Goal: Information Seeking & Learning: Learn about a topic

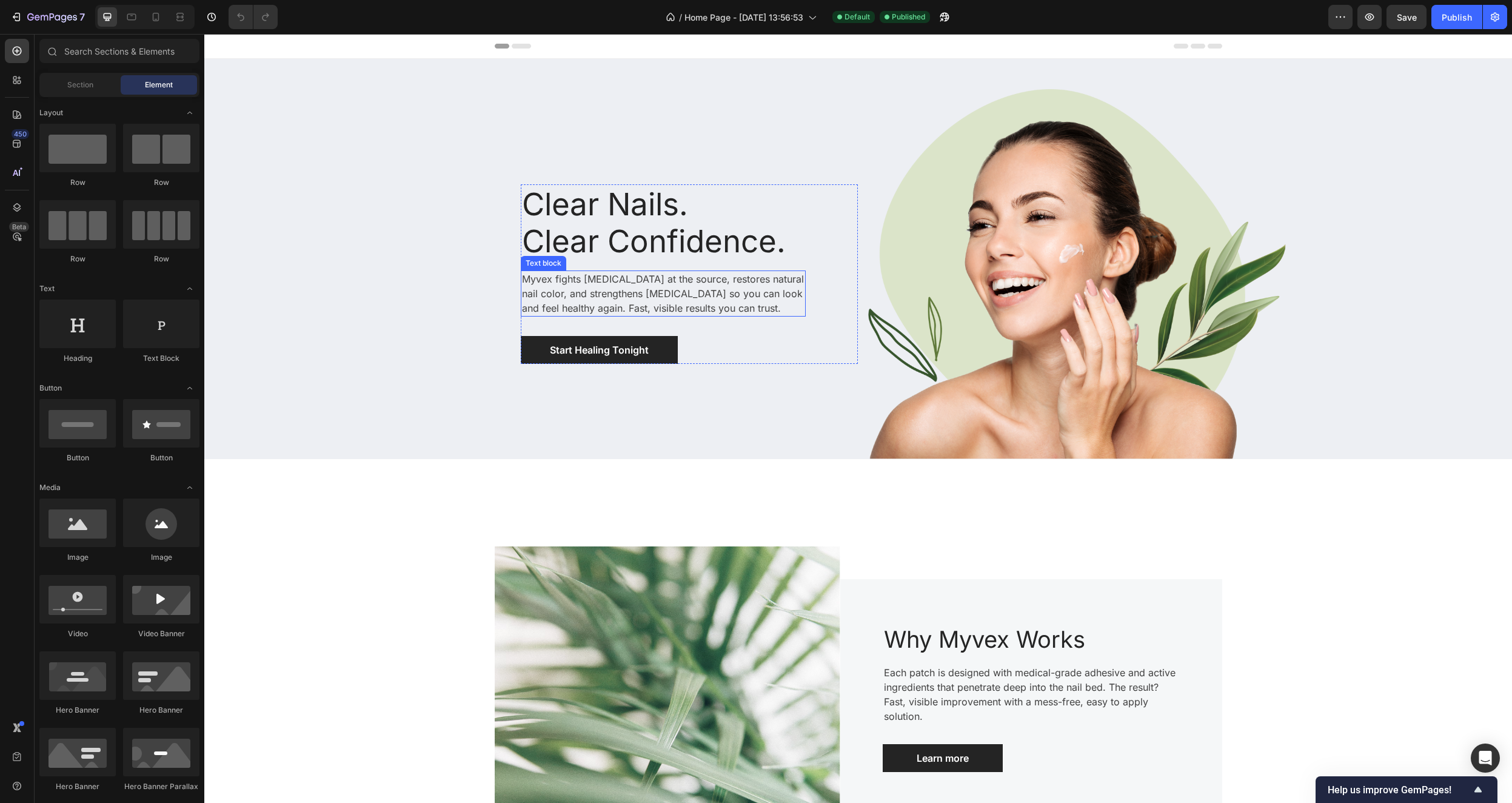
click at [730, 298] on p "Myvex fights [MEDICAL_DATA] at the source, restores natural nail color, and str…" at bounding box center [664, 293] width 283 height 43
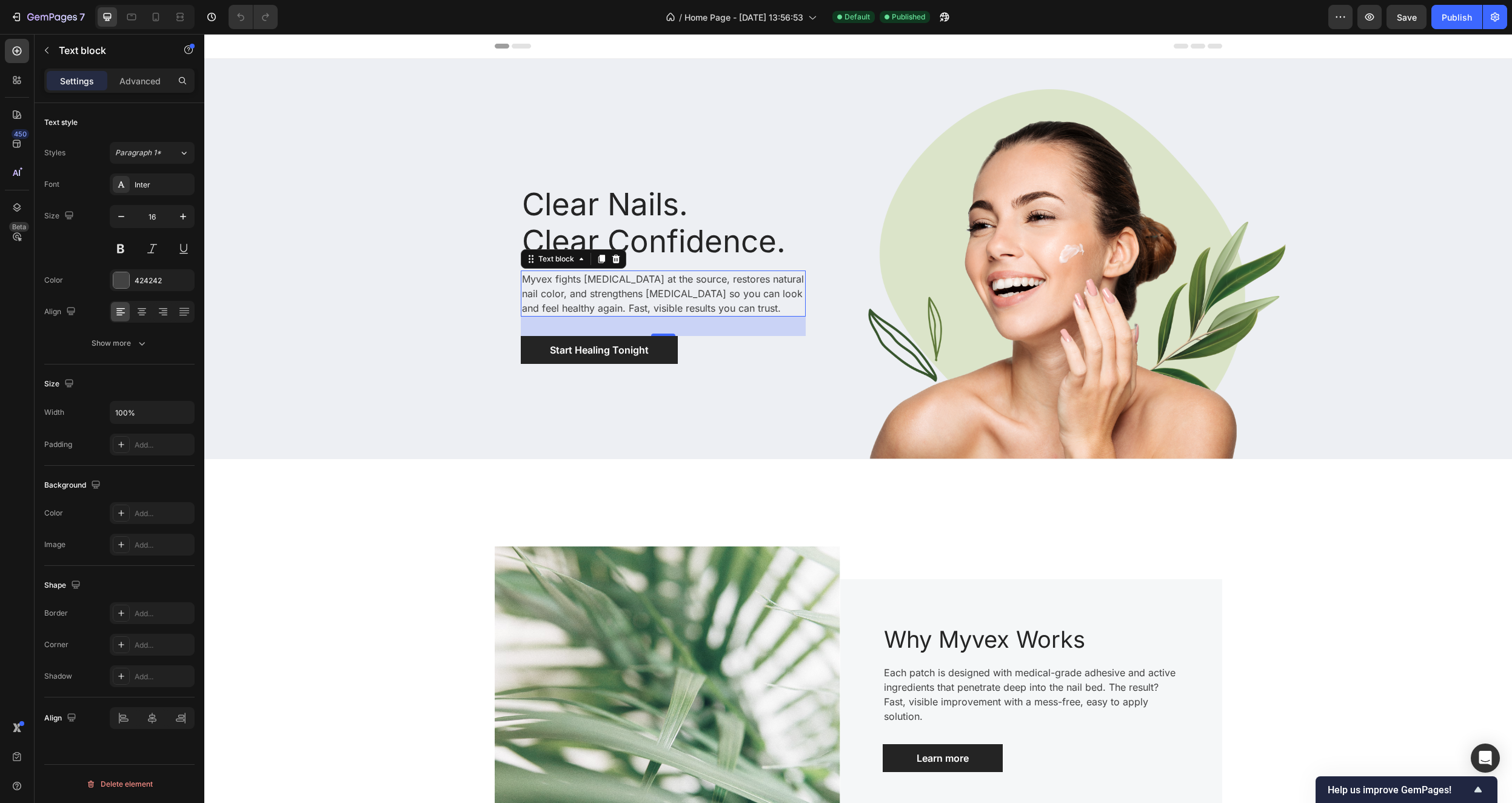
click at [701, 278] on p "Myvex fights [MEDICAL_DATA] at the source, restores natural nail color, and str…" at bounding box center [664, 293] width 283 height 43
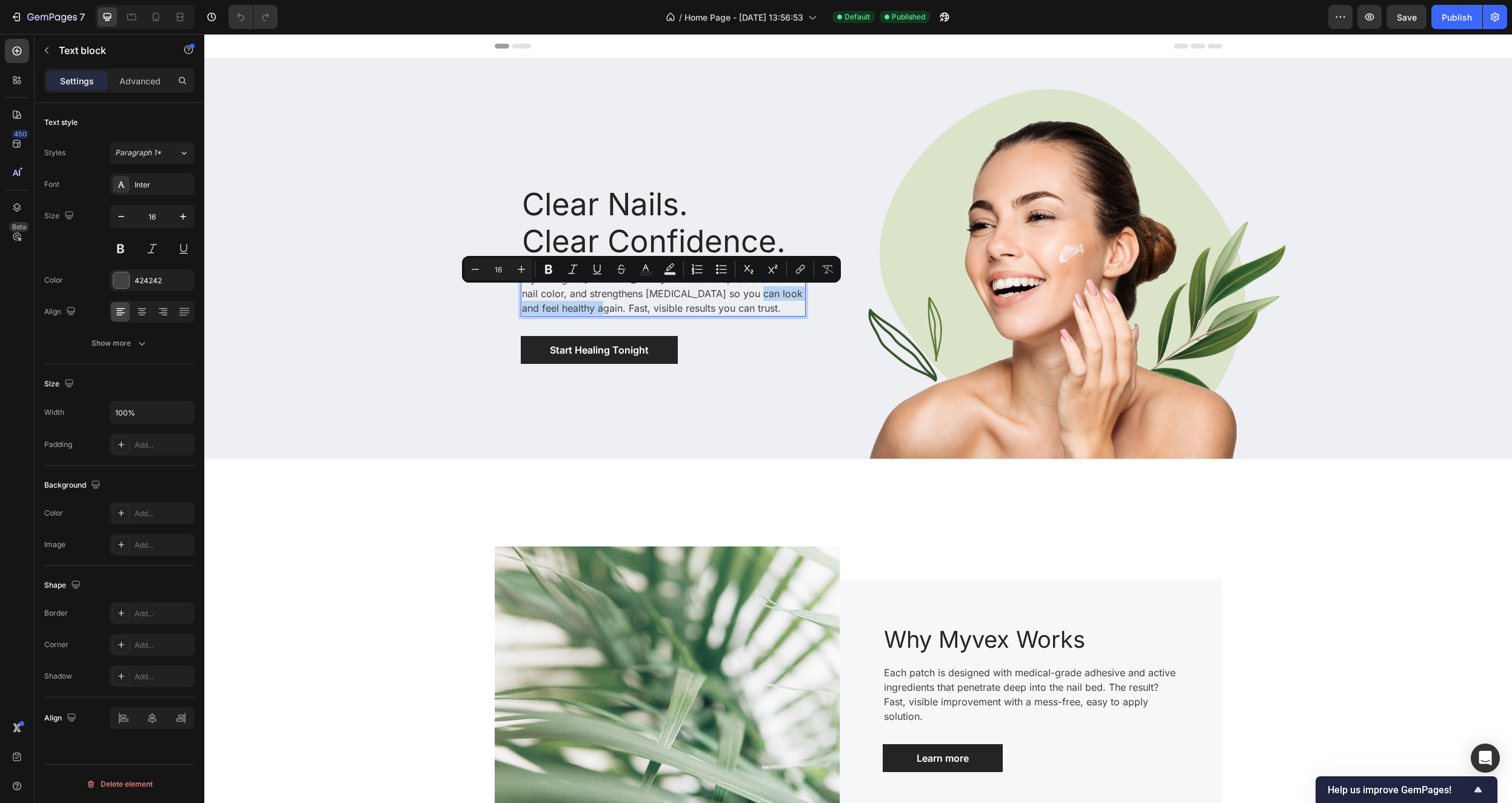
drag, startPoint x: 577, startPoint y: 310, endPoint x: 729, endPoint y: 299, distance: 152.4
click at [729, 299] on p "Myvex fights [MEDICAL_DATA] at the source, restores natural nail color, and str…" at bounding box center [664, 293] width 283 height 43
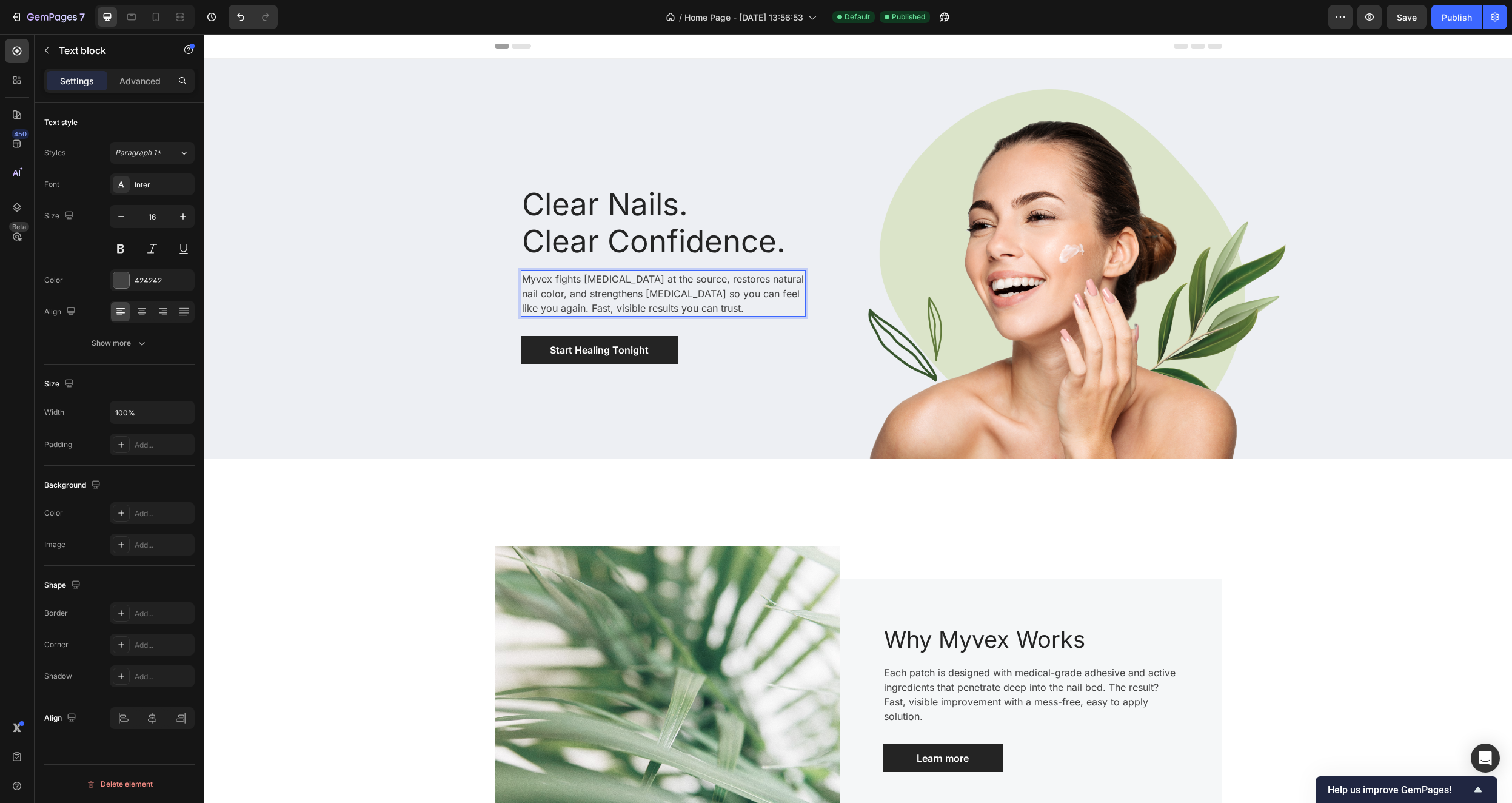
click at [551, 308] on p "Myvex fights [MEDICAL_DATA] at the source, restores natural nail color, and str…" at bounding box center [664, 293] width 283 height 43
click at [756, 373] on div "Clear Nails. Clear Confidence. Heading Myvex fights [MEDICAL_DATA] at the sourc…" at bounding box center [536, 274] width 645 height 370
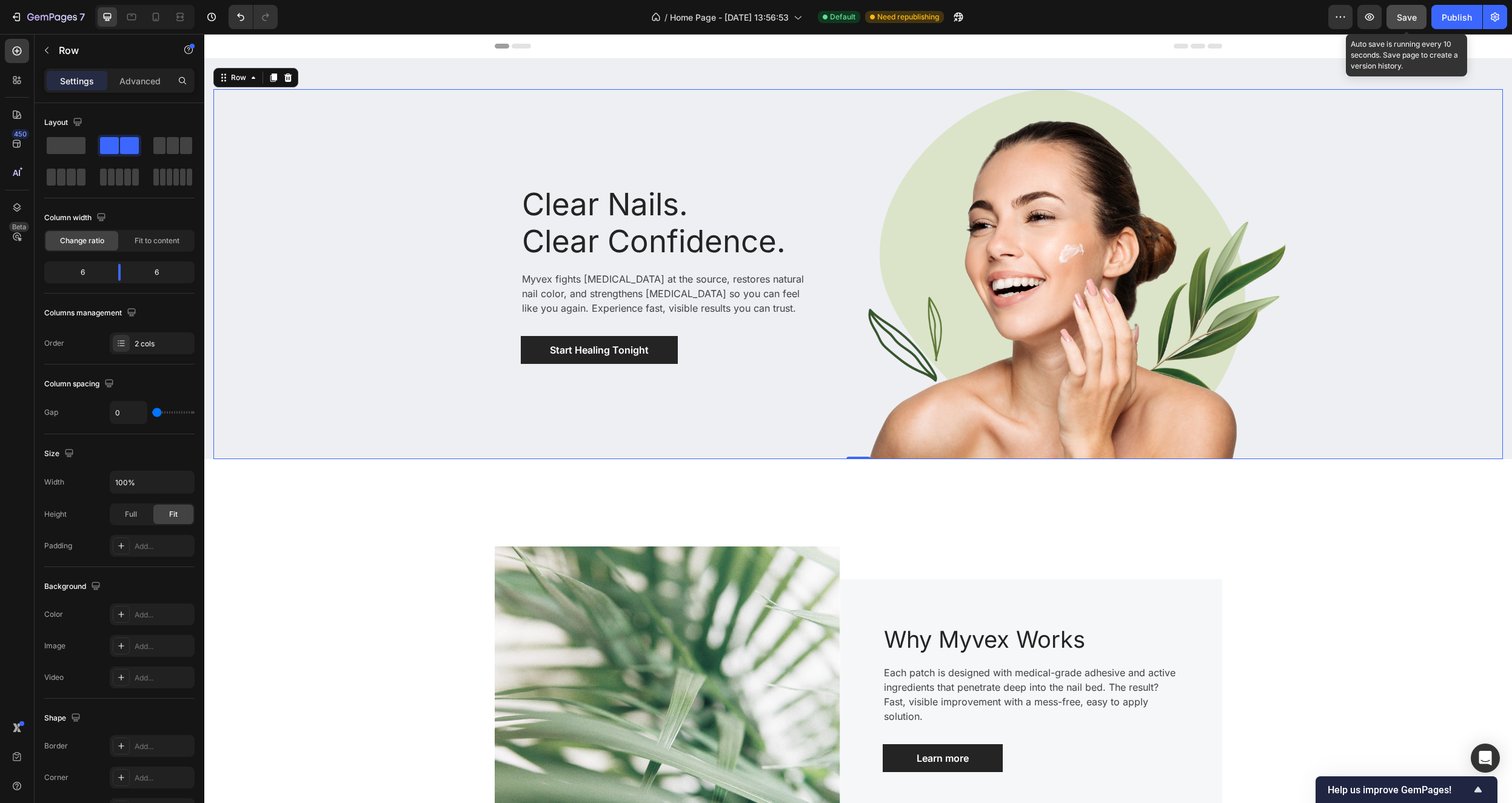
click at [1416, 21] on span "Save" at bounding box center [1407, 17] width 20 height 11
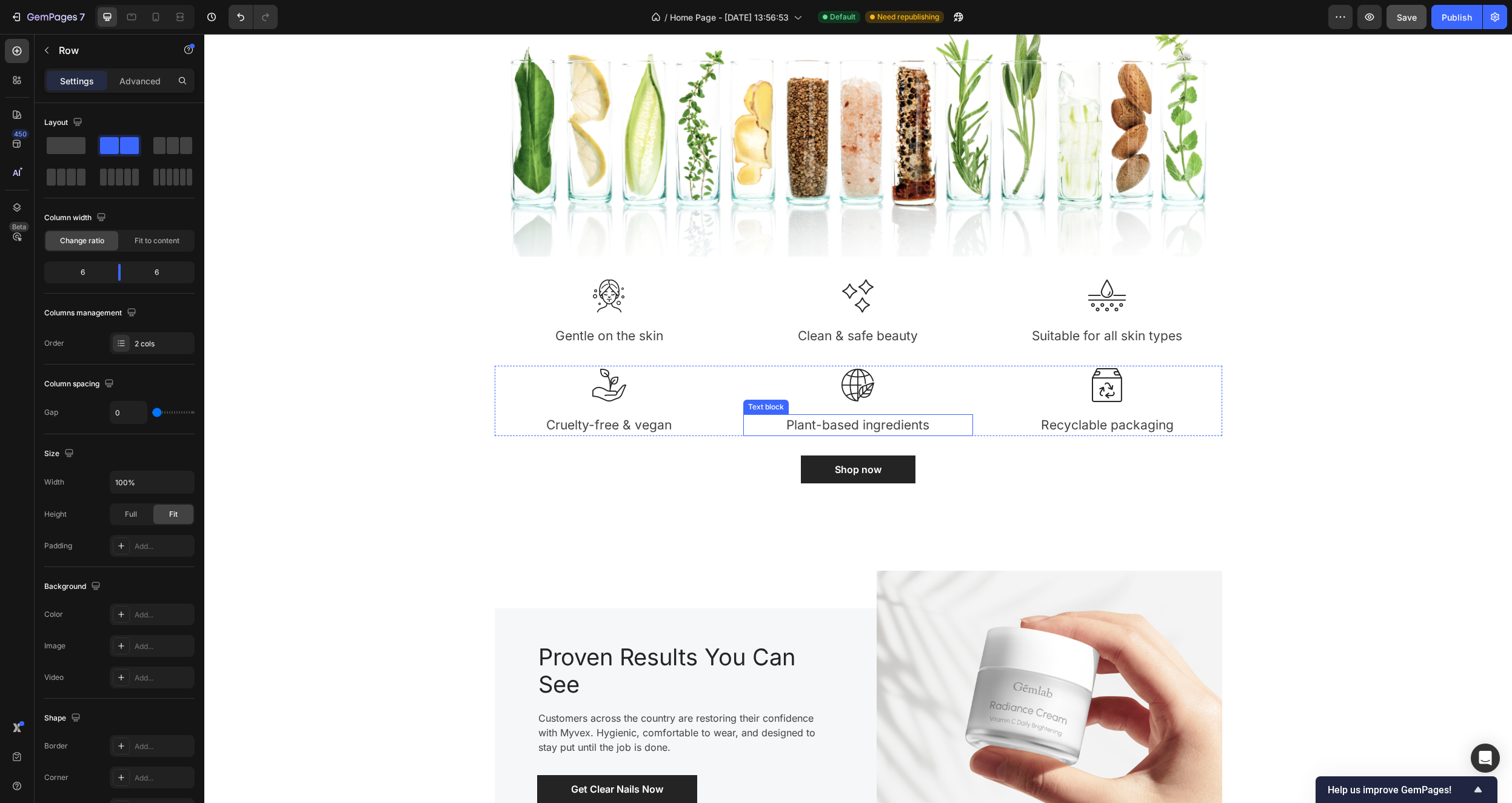
scroll to position [995, 0]
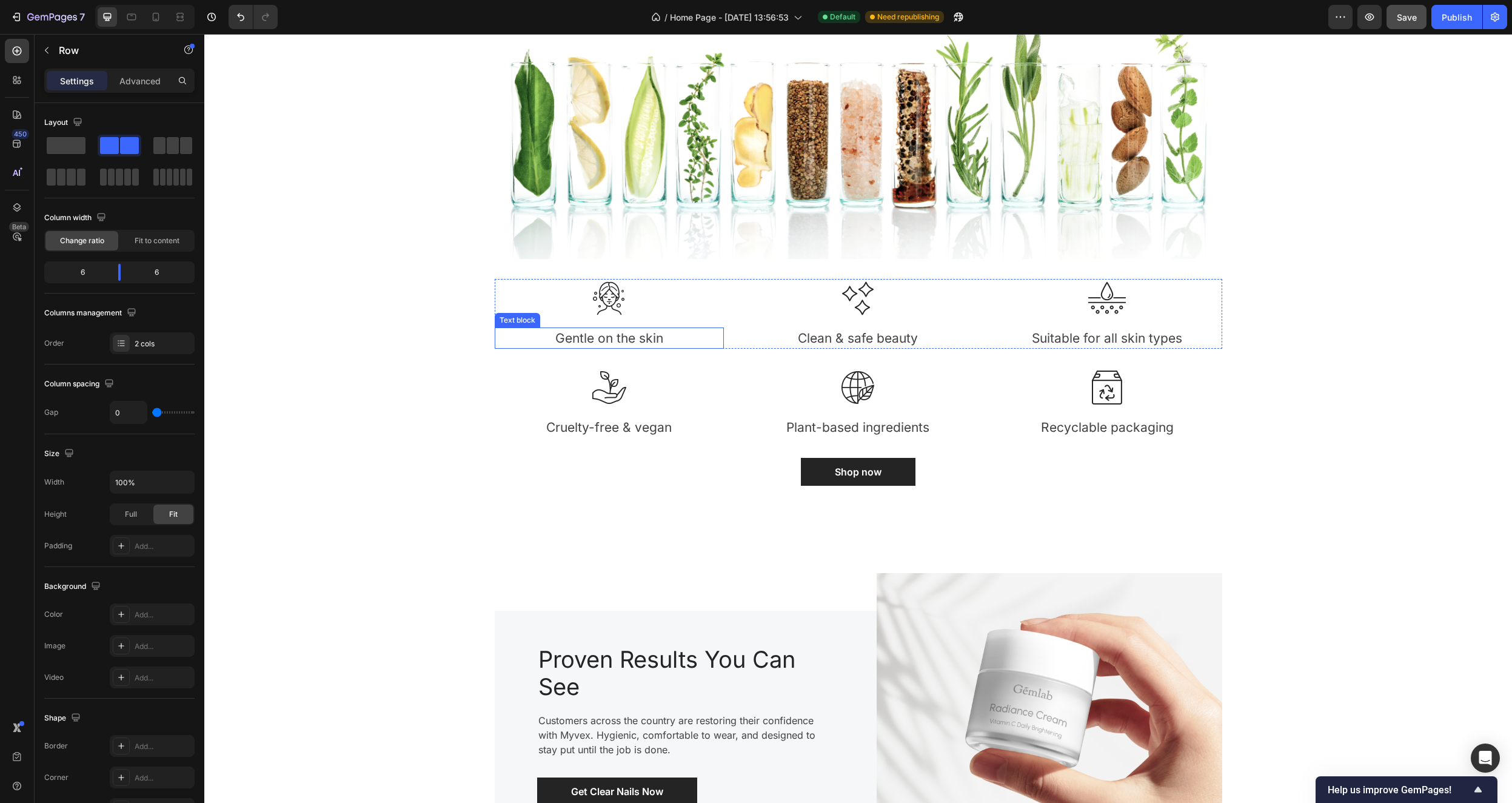
click at [623, 342] on p "Gentle on the skin" at bounding box center [609, 339] width 227 height 19
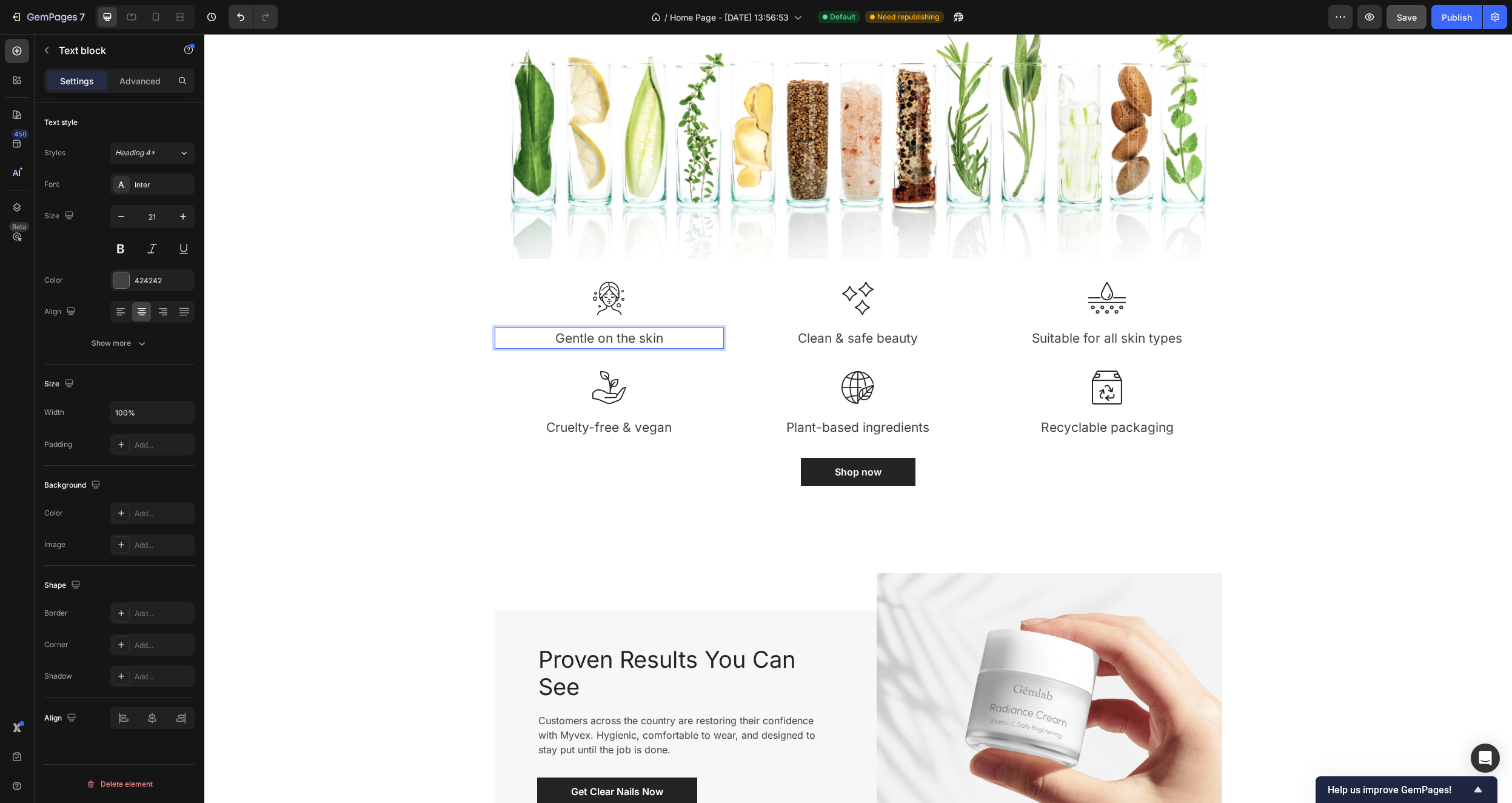
click at [623, 342] on p "Gentle on the skin" at bounding box center [609, 339] width 227 height 19
click at [853, 341] on p "Clean & safe beauty" at bounding box center [859, 339] width 227 height 19
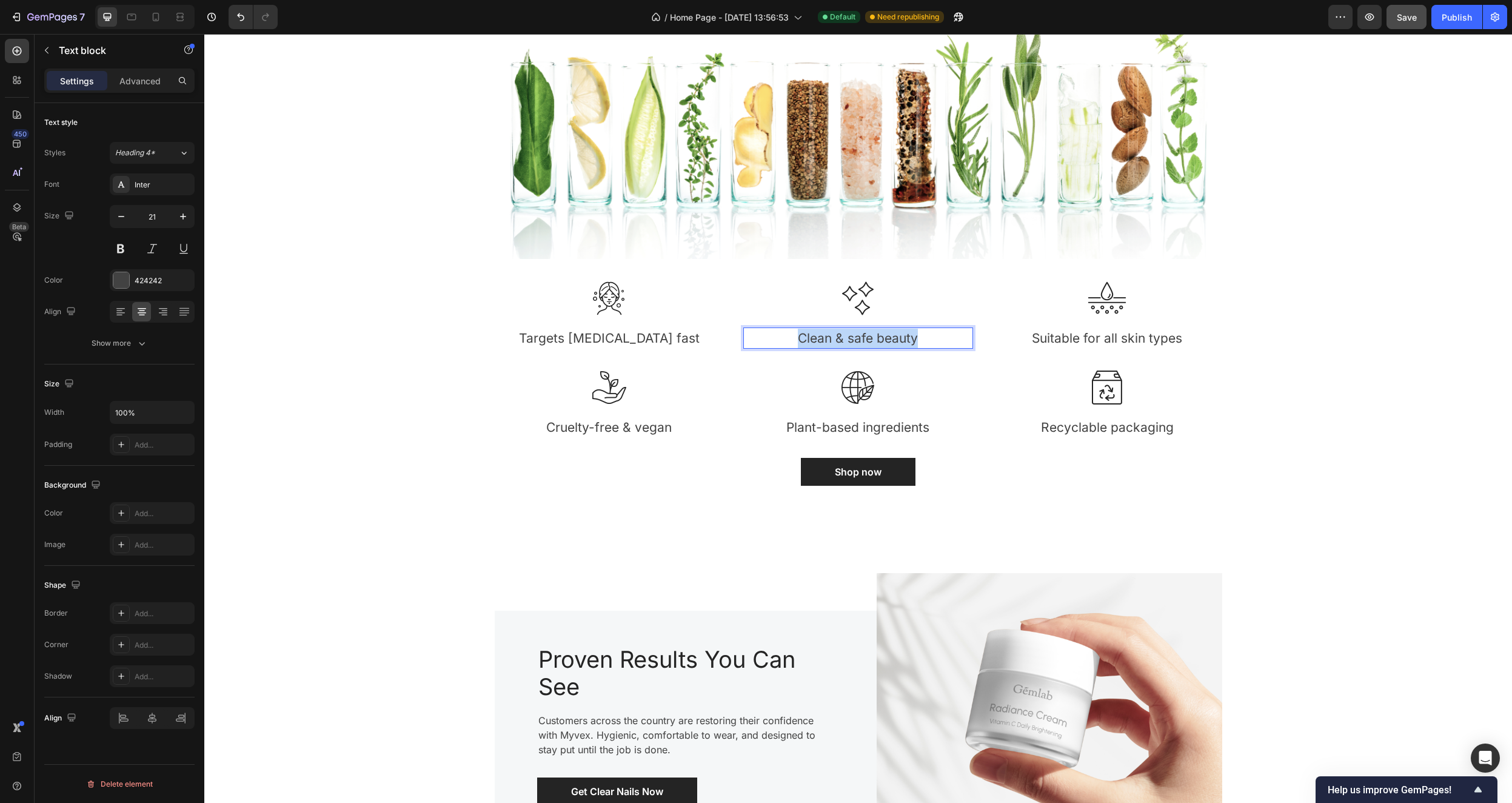
click at [853, 341] on p "Clean & safe beauty" at bounding box center [859, 339] width 227 height 19
click at [1165, 344] on p "Suitable for all skin types" at bounding box center [1108, 339] width 227 height 19
click at [1164, 345] on p "Suitable for all skin types" at bounding box center [1108, 339] width 227 height 19
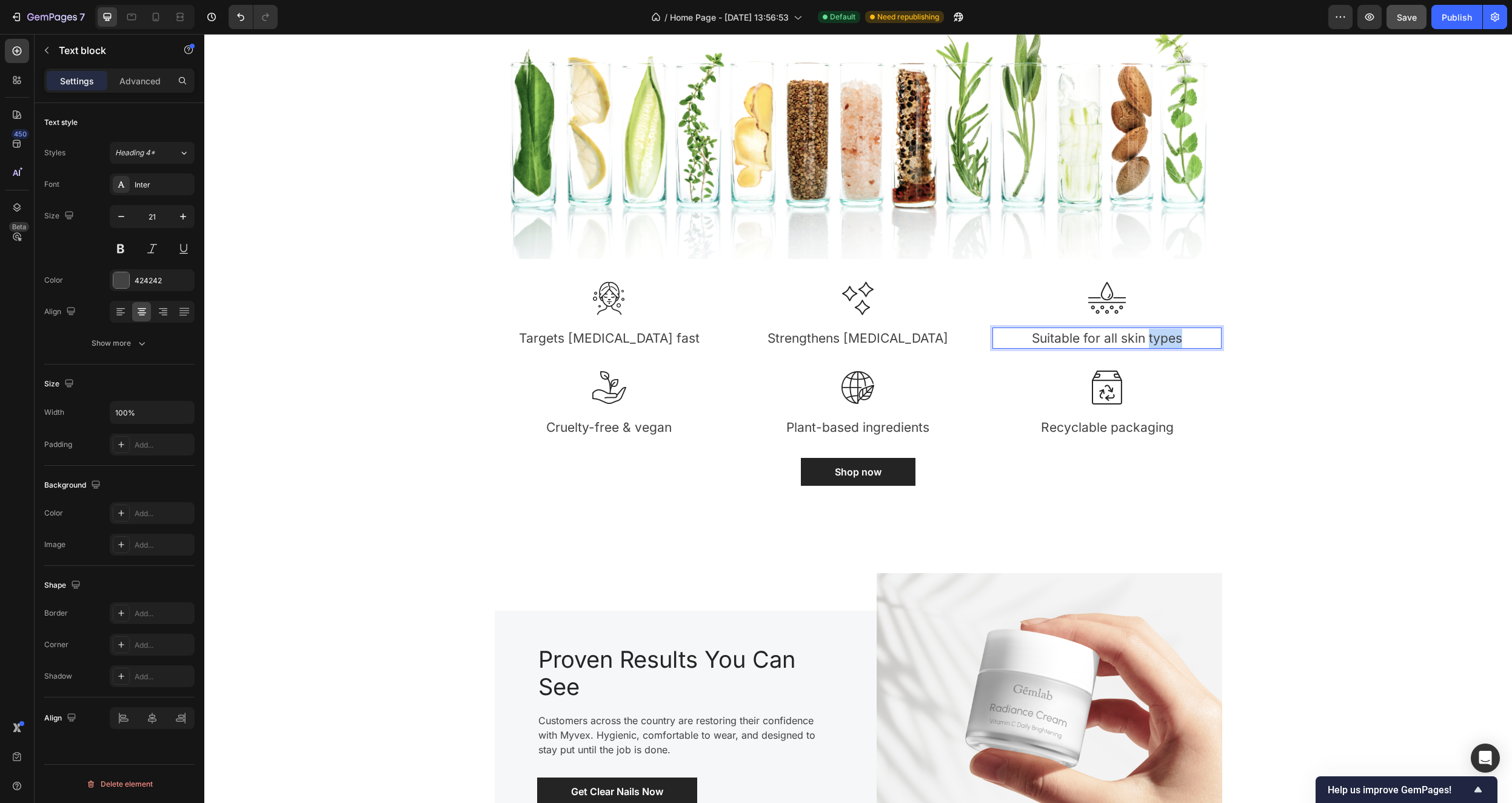
click at [1162, 345] on p "Suitable for all skin types" at bounding box center [1108, 339] width 227 height 19
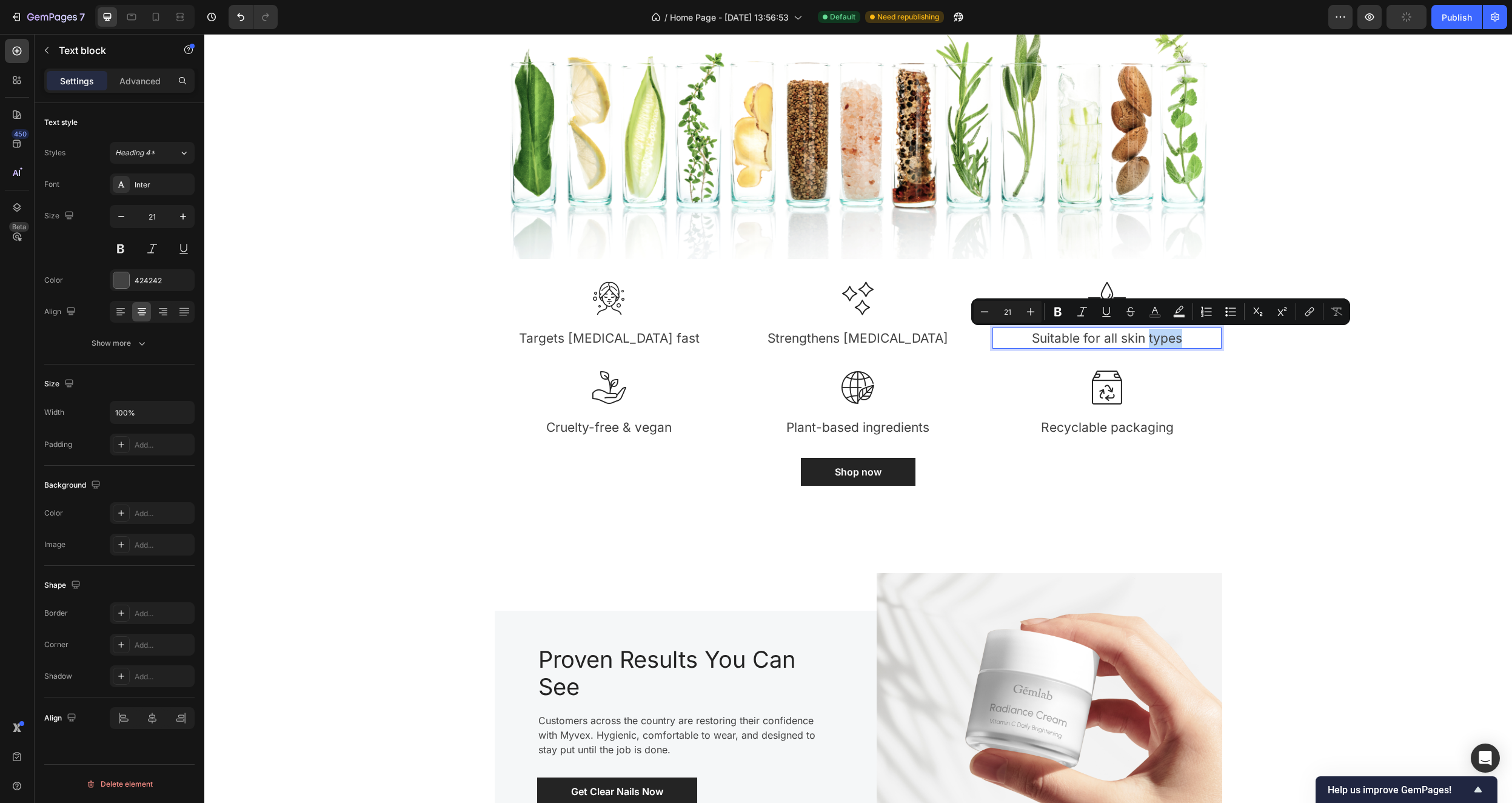
click at [1162, 345] on p "Suitable for all skin types" at bounding box center [1108, 339] width 227 height 19
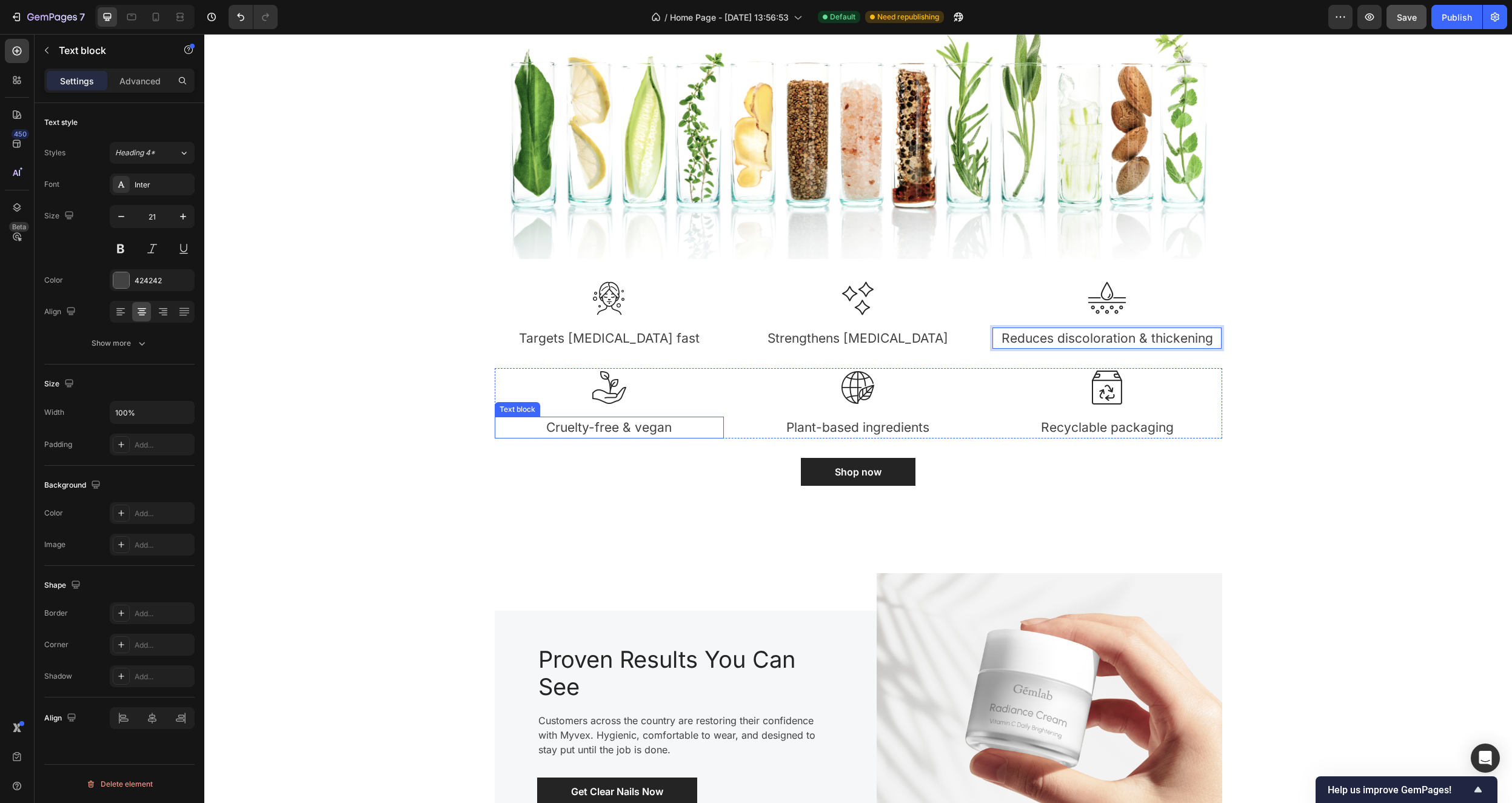
click at [623, 434] on p "Cruelty-free & vegan" at bounding box center [609, 427] width 227 height 19
click at [623, 431] on p "Cruelty-free & vegan" at bounding box center [609, 427] width 227 height 19
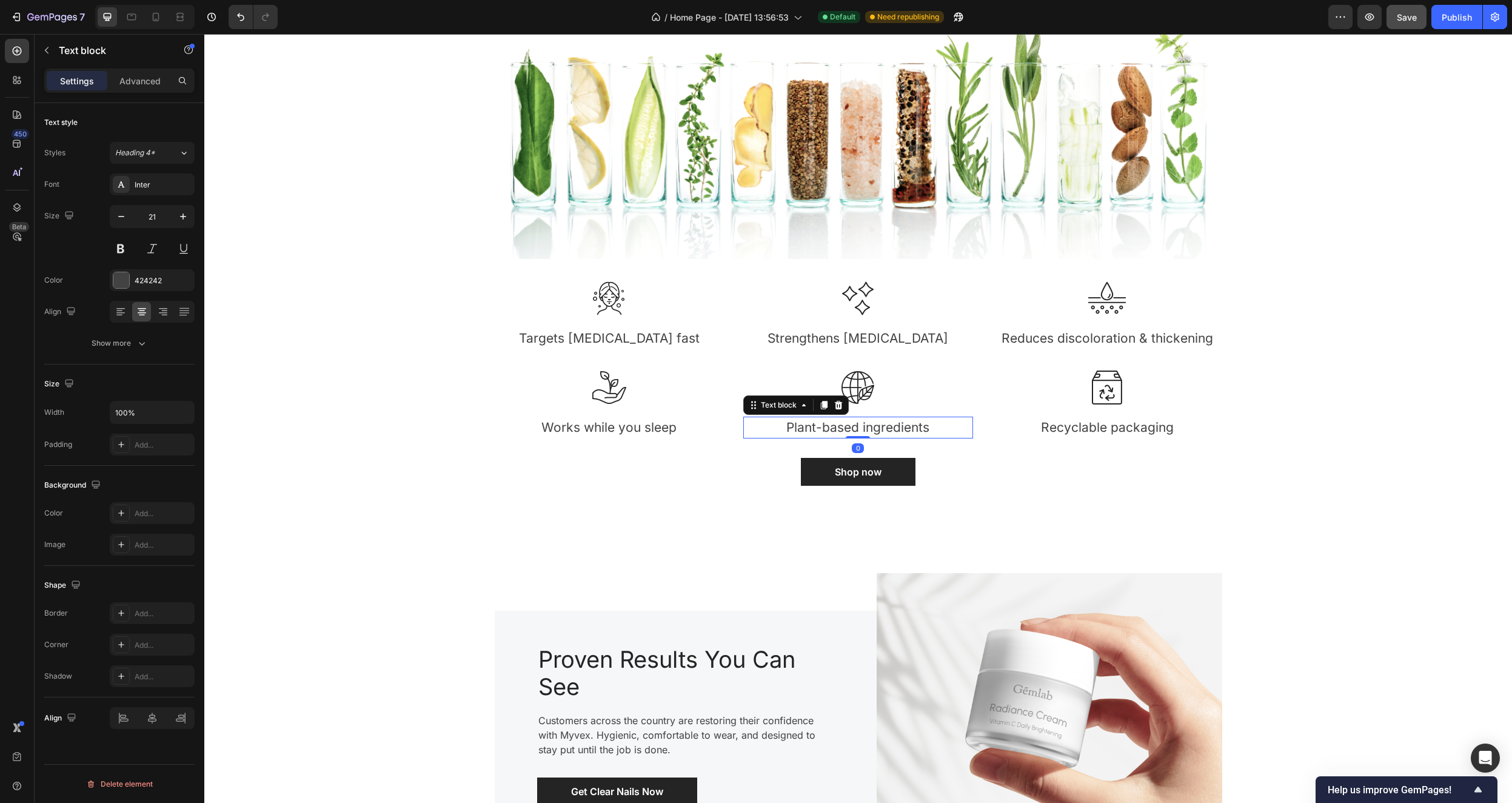
click at [865, 428] on p "Plant-based ingredients" at bounding box center [859, 427] width 227 height 19
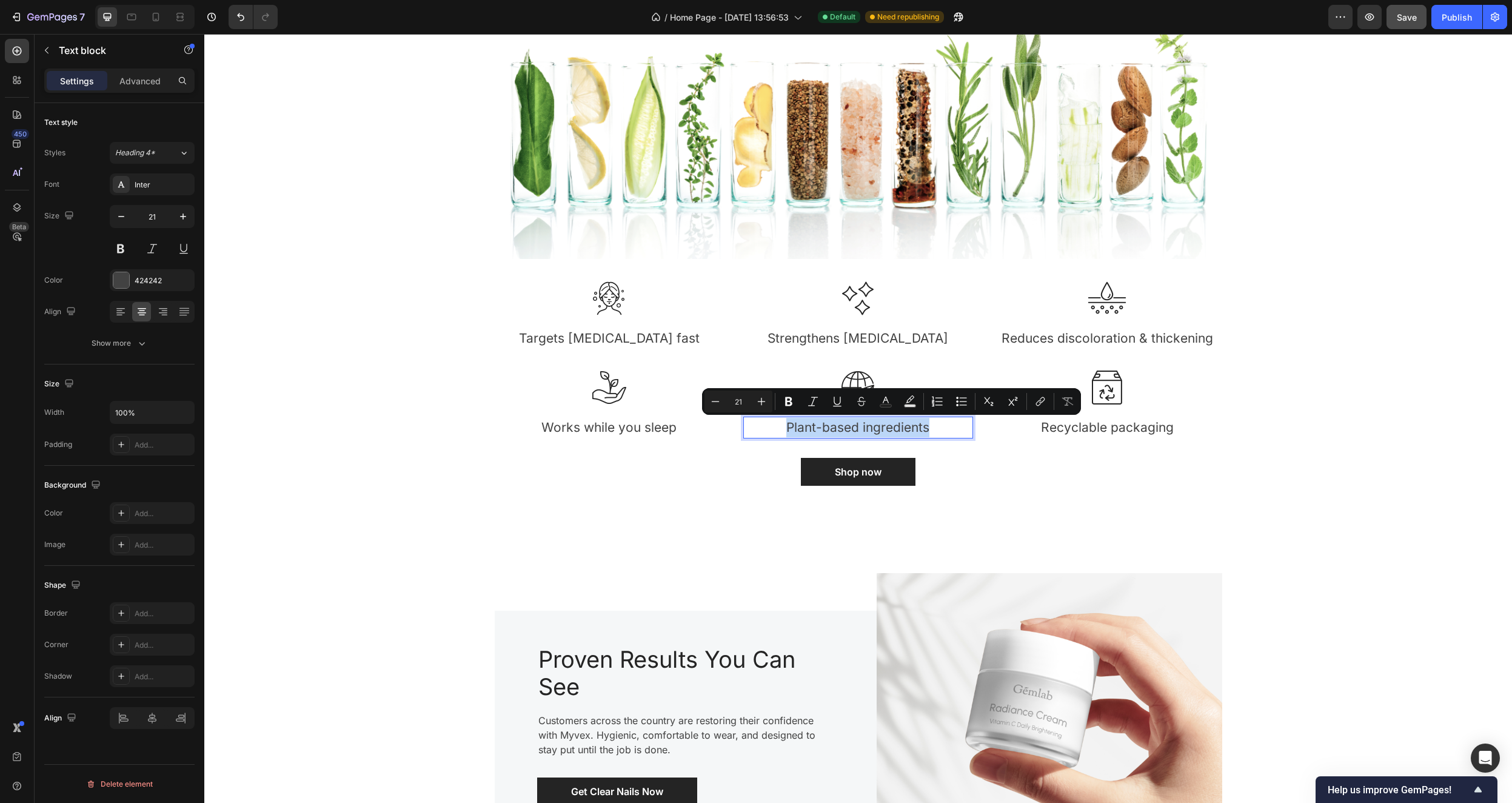
click at [865, 428] on p "Plant-based ingredients" at bounding box center [859, 427] width 227 height 19
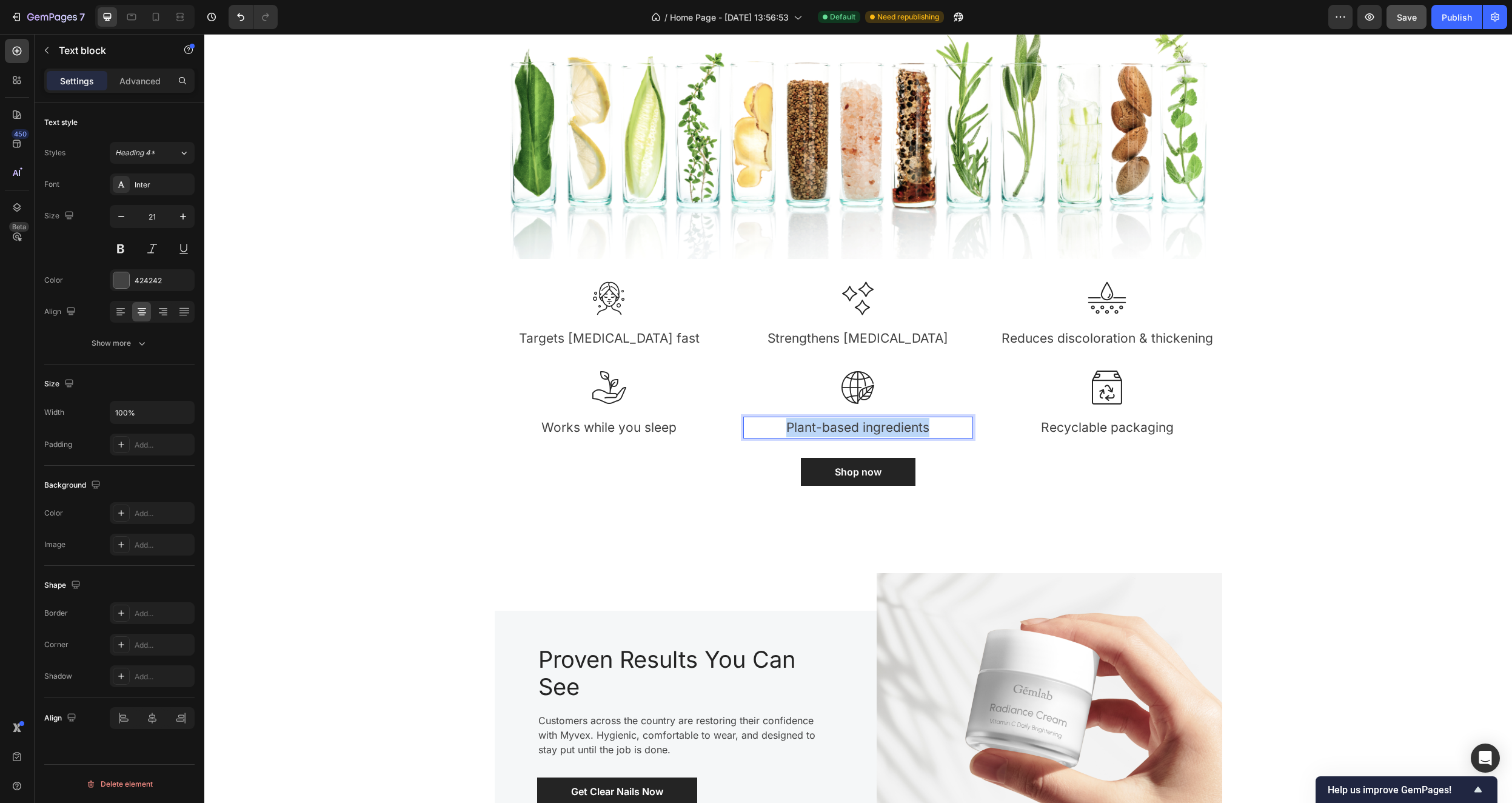
click at [865, 428] on p "Plant-based ingredients" at bounding box center [859, 427] width 227 height 19
click at [1136, 435] on p "Recyclable packaging" at bounding box center [1108, 427] width 227 height 19
click at [1136, 430] on p "Recyclable packaging" at bounding box center [1108, 427] width 227 height 19
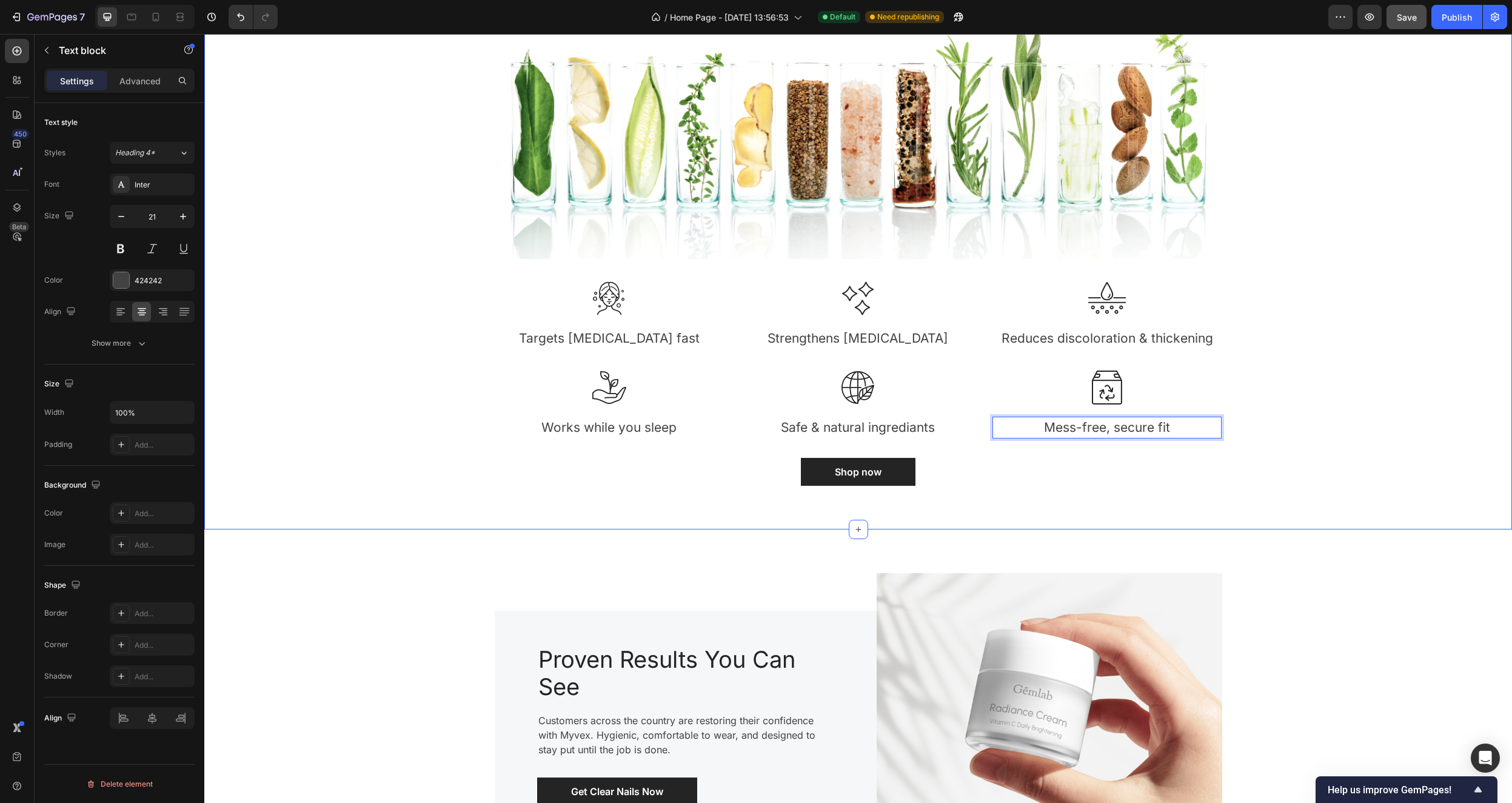
click at [1467, 331] on div "Transform Your Nails in Weeks Heading Whether you're dealing with stubborn fung…" at bounding box center [859, 214] width 1290 height 573
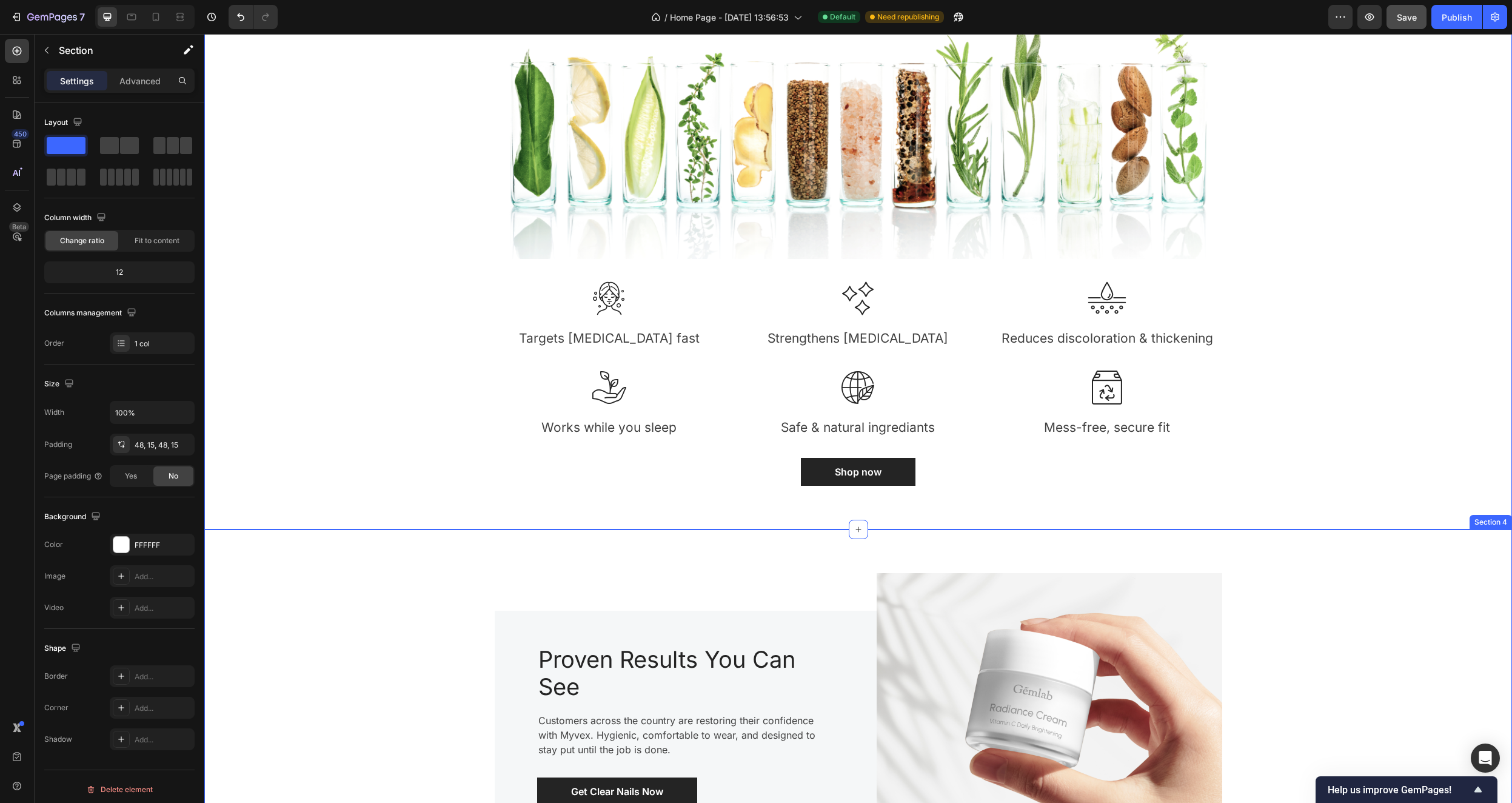
click at [1414, 603] on div "Image Proven Results You Can See Heading Customers across the country are resto…" at bounding box center [859, 725] width 1290 height 333
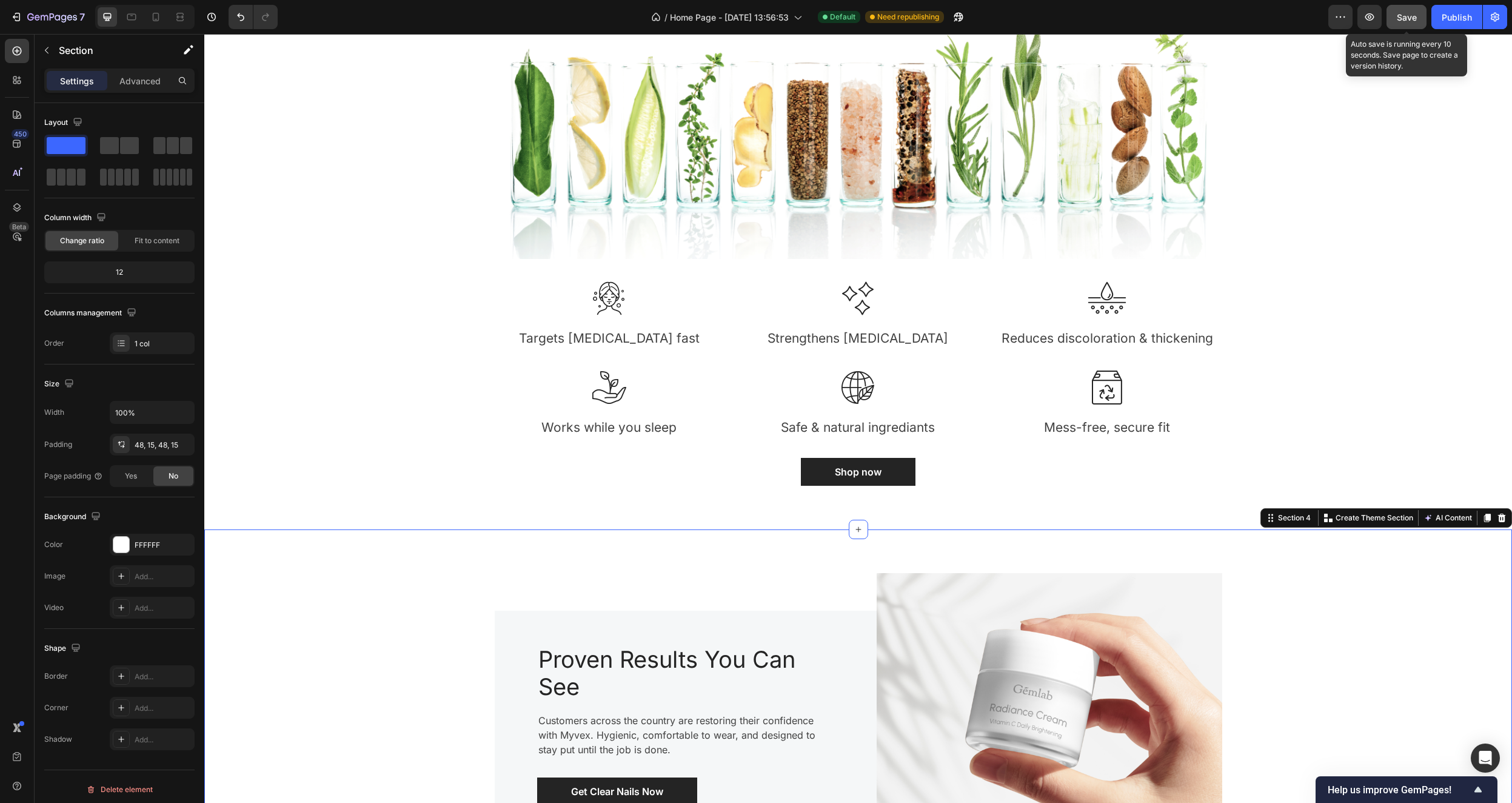
click at [1397, 11] on div "Save" at bounding box center [1407, 16] width 20 height 13
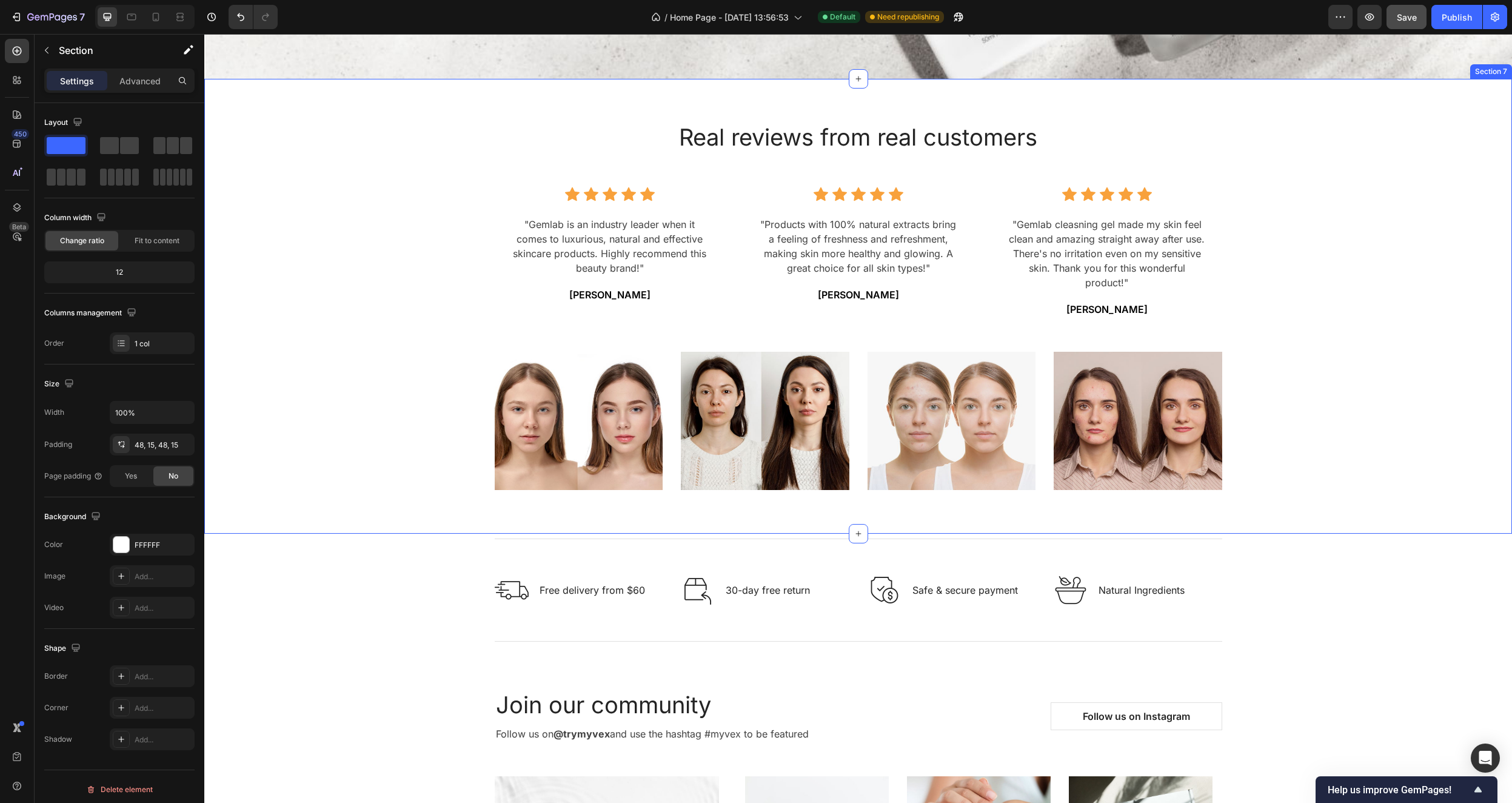
scroll to position [2719, 0]
